Goal: Obtain resource: Obtain resource

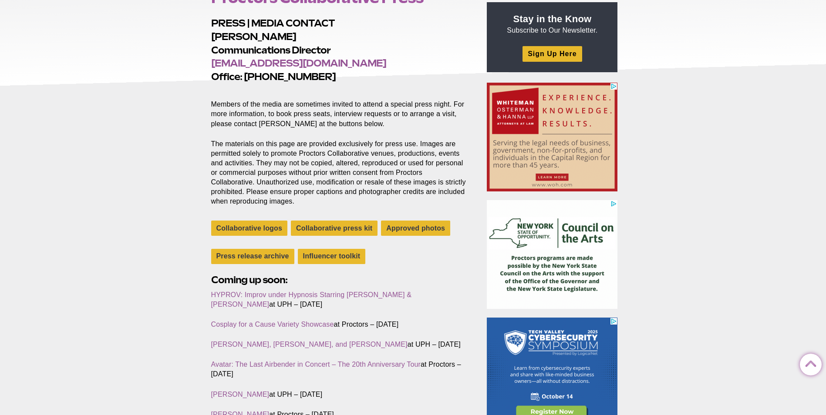
scroll to position [87, 0]
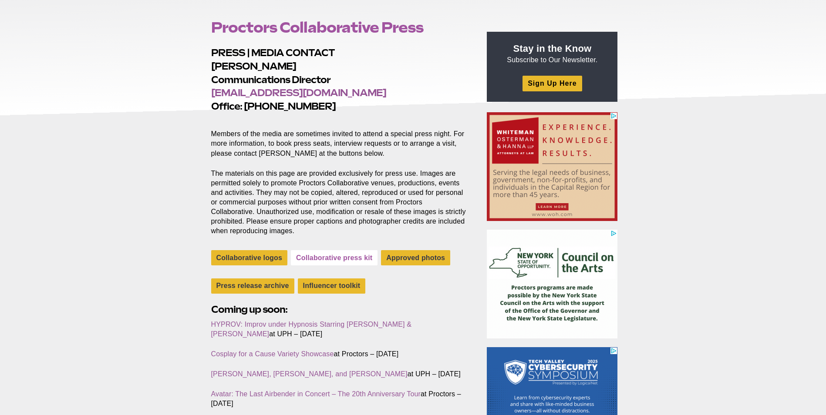
click at [316, 254] on link "Collaborative press kit" at bounding box center [334, 257] width 87 height 15
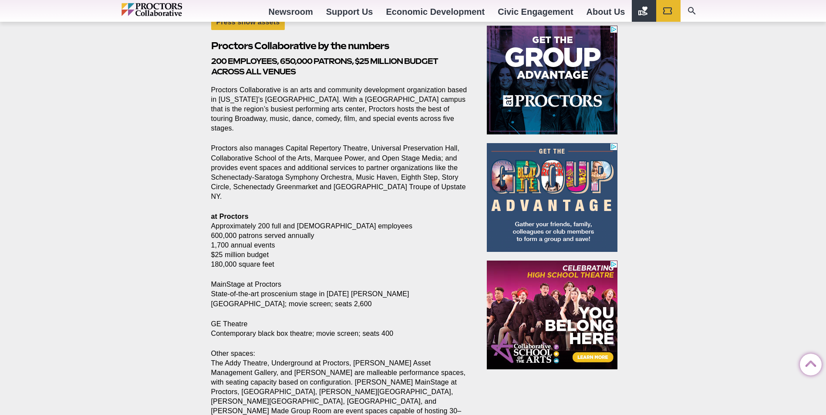
scroll to position [261, 0]
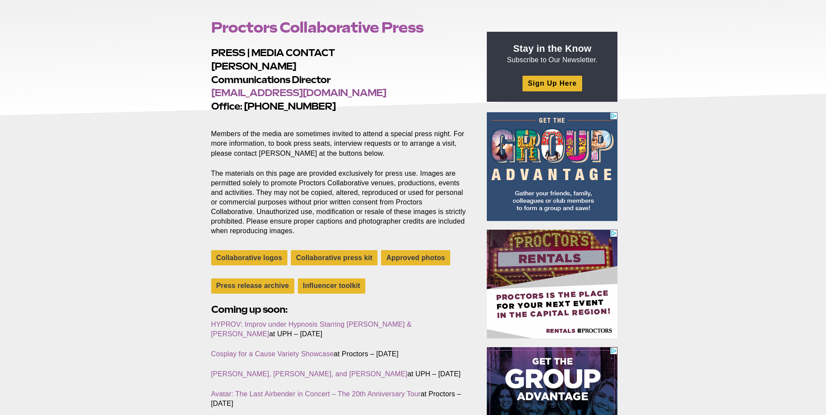
click at [310, 179] on p "The materials on this page are provided exclusively for press use. Images are p…" at bounding box center [339, 202] width 256 height 67
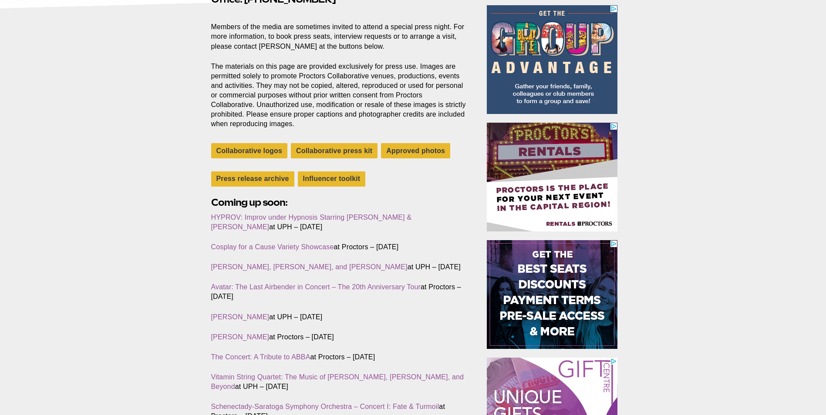
scroll to position [218, 0]
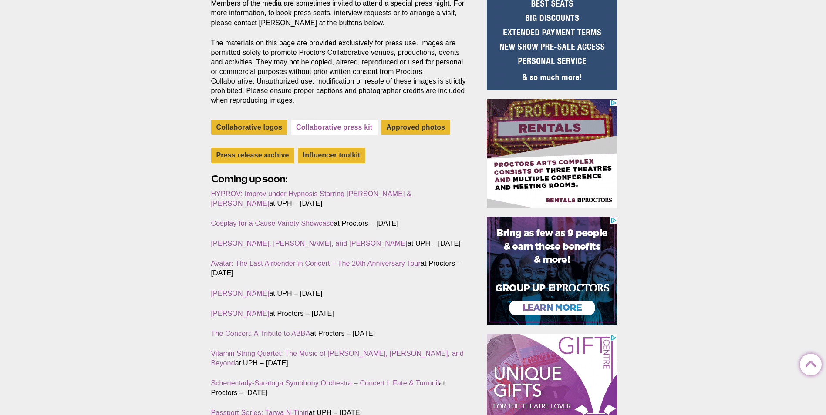
click at [342, 127] on link "Collaborative press kit" at bounding box center [334, 127] width 87 height 15
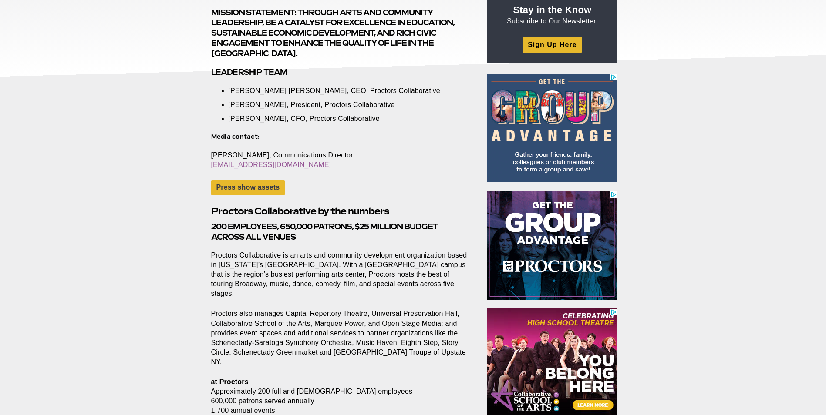
scroll to position [131, 0]
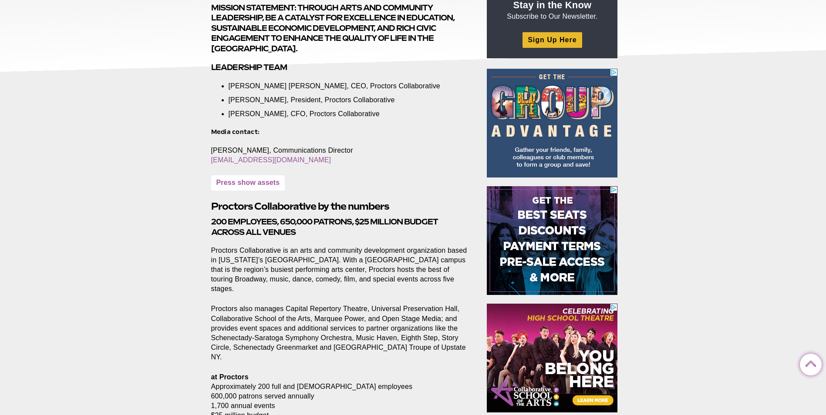
click at [257, 178] on link "Press show assets" at bounding box center [248, 182] width 74 height 15
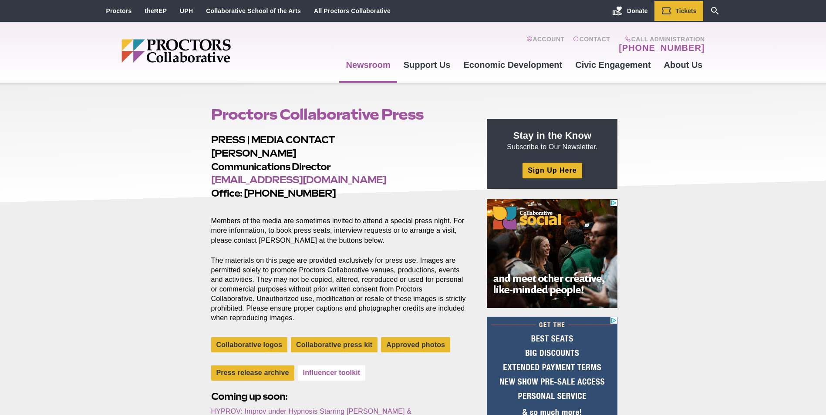
click at [357, 378] on link "Influencer toolkit" at bounding box center [332, 373] width 68 height 15
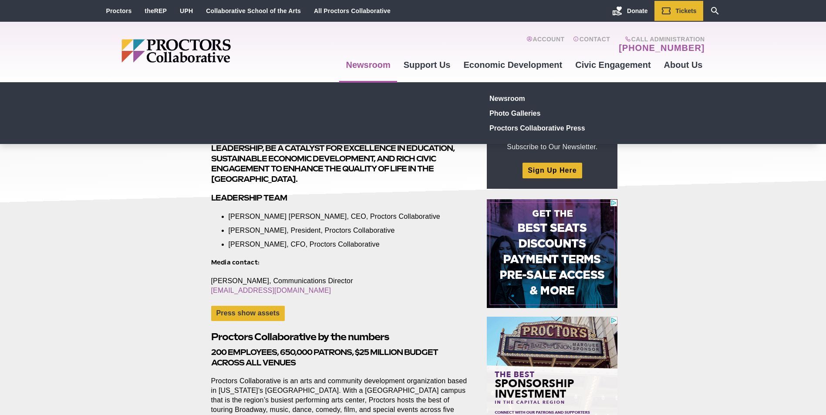
click at [376, 63] on link "Newsroom" at bounding box center [367, 65] width 57 height 24
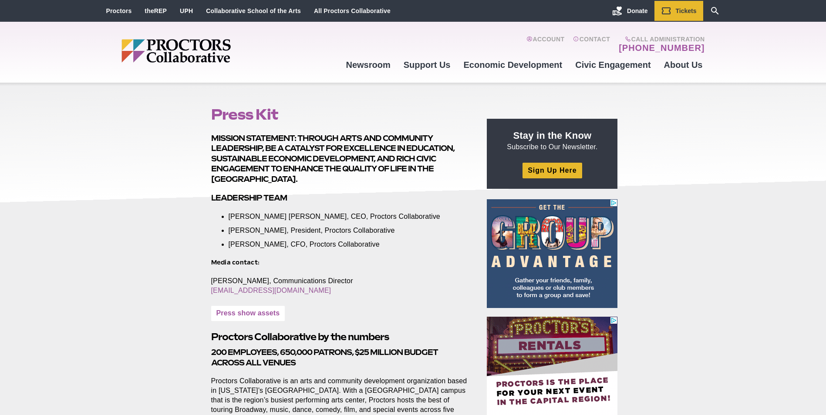
click at [254, 313] on link "Press show assets" at bounding box center [248, 313] width 74 height 15
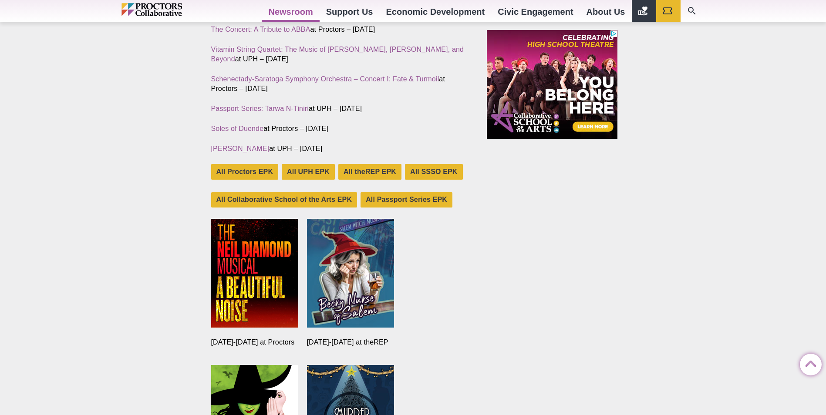
scroll to position [522, 0]
click at [265, 279] on img at bounding box center [254, 273] width 87 height 109
